Goal: Information Seeking & Learning: Find specific fact

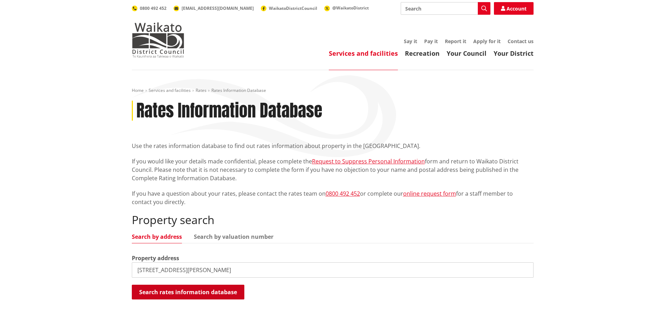
click at [161, 293] on button "Search rates information database" at bounding box center [188, 292] width 113 height 15
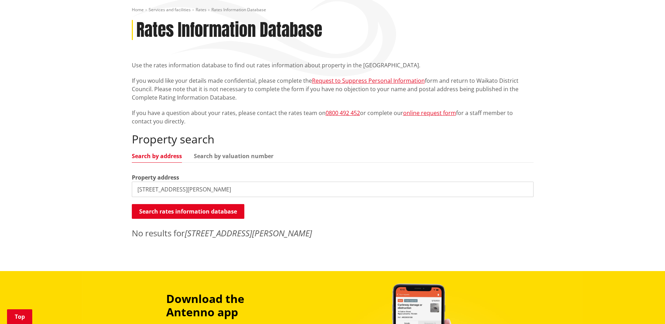
scroll to position [105, 0]
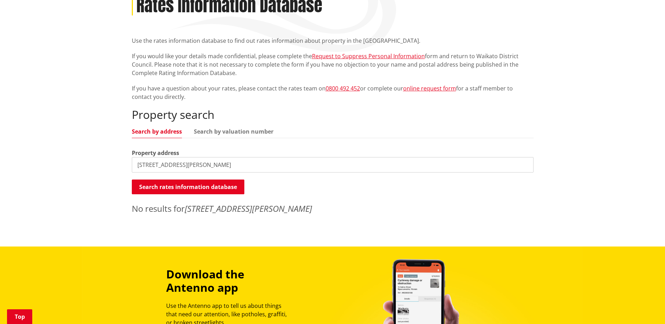
click at [145, 165] on input "[STREET_ADDRESS][PERSON_NAME]" at bounding box center [333, 164] width 402 height 15
type input "[STREET_ADDRESS][PERSON_NAME]"
click at [167, 187] on button "Search rates information database" at bounding box center [188, 186] width 113 height 15
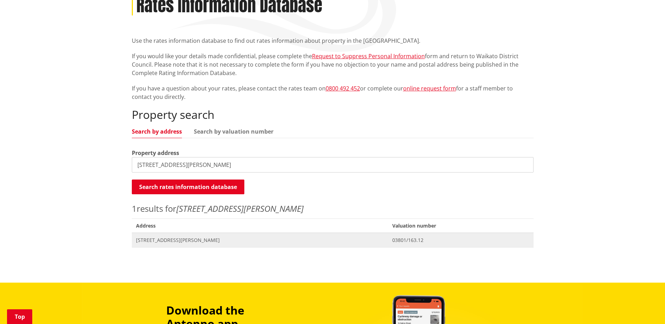
click at [161, 240] on span "[STREET_ADDRESS][PERSON_NAME]" at bounding box center [260, 240] width 248 height 7
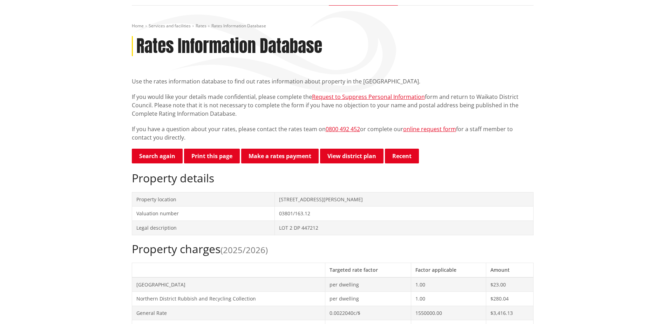
scroll to position [70, 0]
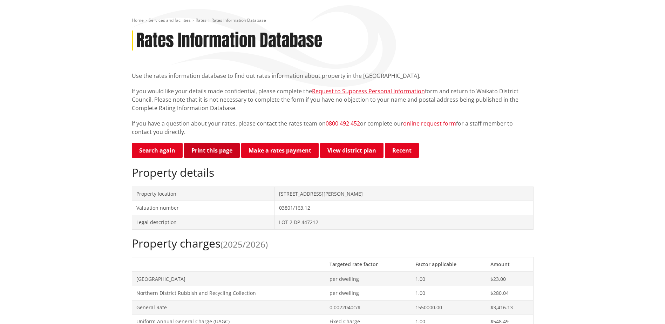
click at [206, 157] on button "Print this page" at bounding box center [212, 150] width 56 height 15
